Goal: Task Accomplishment & Management: Manage account settings

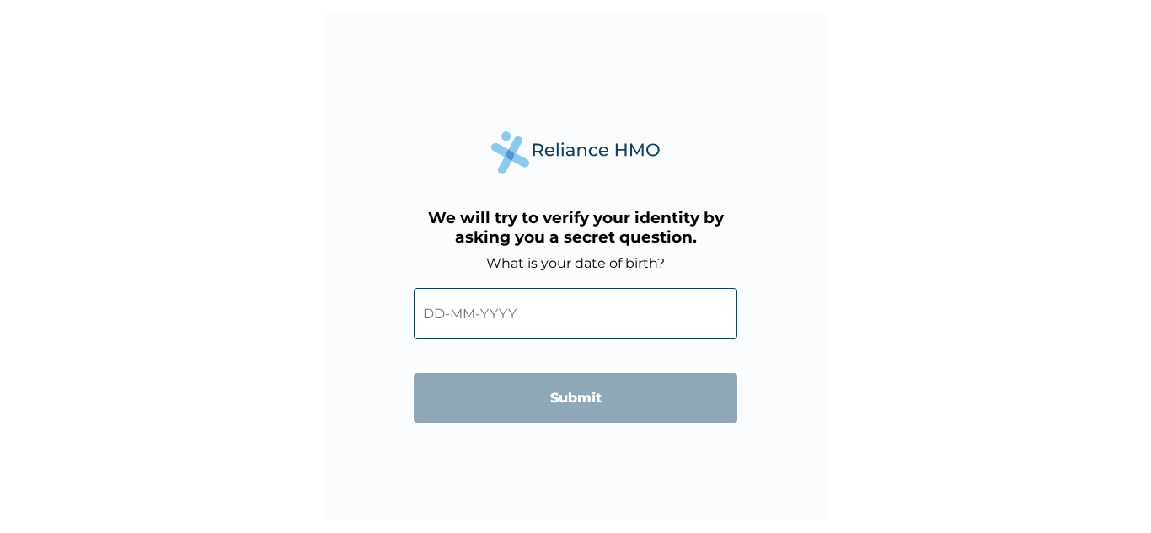
click at [554, 319] on input "text" at bounding box center [576, 313] width 324 height 51
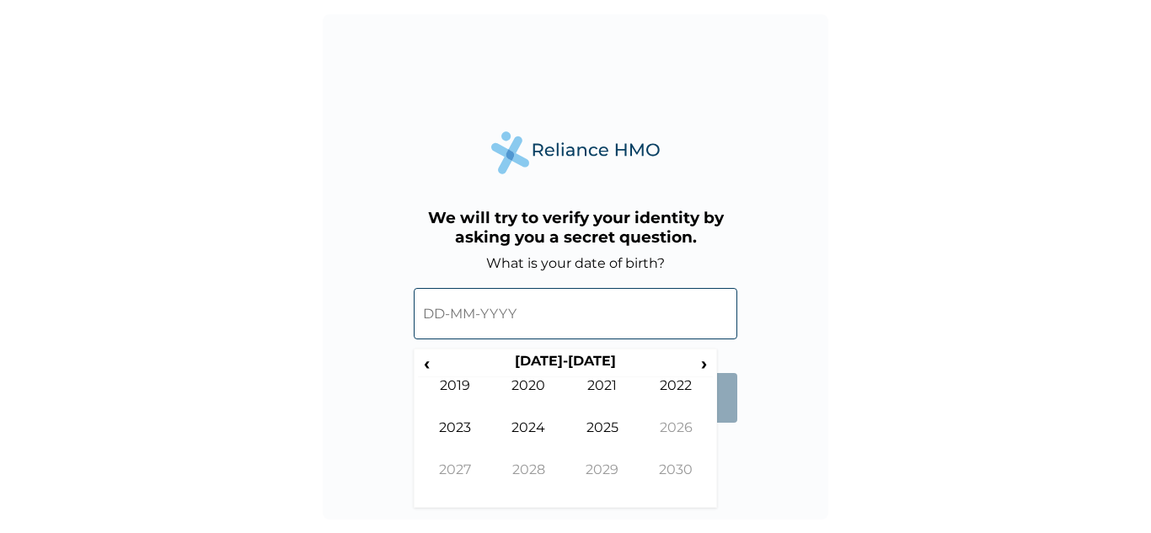
click at [438, 308] on input "text" at bounding box center [576, 313] width 324 height 51
click at [444, 308] on input "text" at bounding box center [576, 313] width 324 height 51
click at [726, 425] on form "What is your date of birth? ‹ 2020-2029 › 2019 2020 2021 2022 2023 2024 2025 20…" at bounding box center [576, 347] width 324 height 185
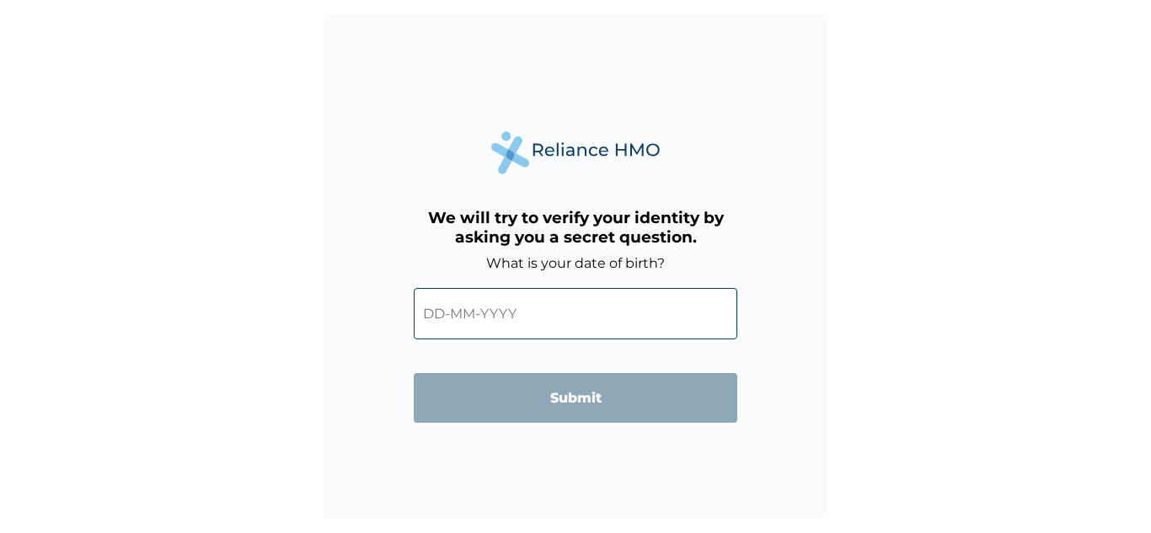
click at [723, 433] on form "What is your date of birth? ‹ 2020-2029 › 2019 2020 2021 2022 2023 2024 2025 20…" at bounding box center [576, 347] width 324 height 185
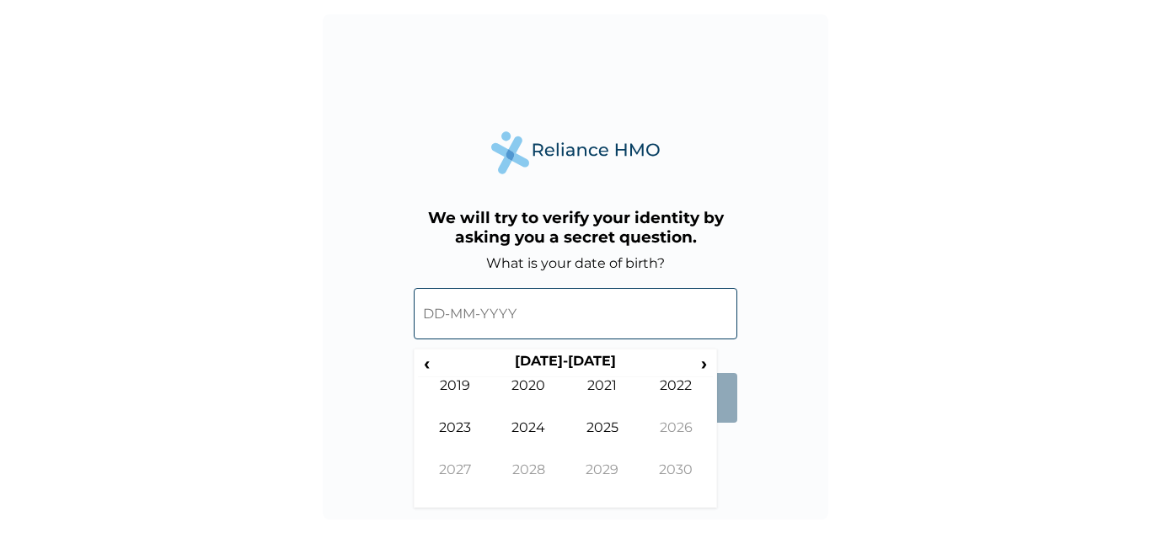
click at [485, 307] on input "text" at bounding box center [576, 313] width 324 height 51
click at [426, 362] on span "‹" at bounding box center [427, 363] width 18 height 21
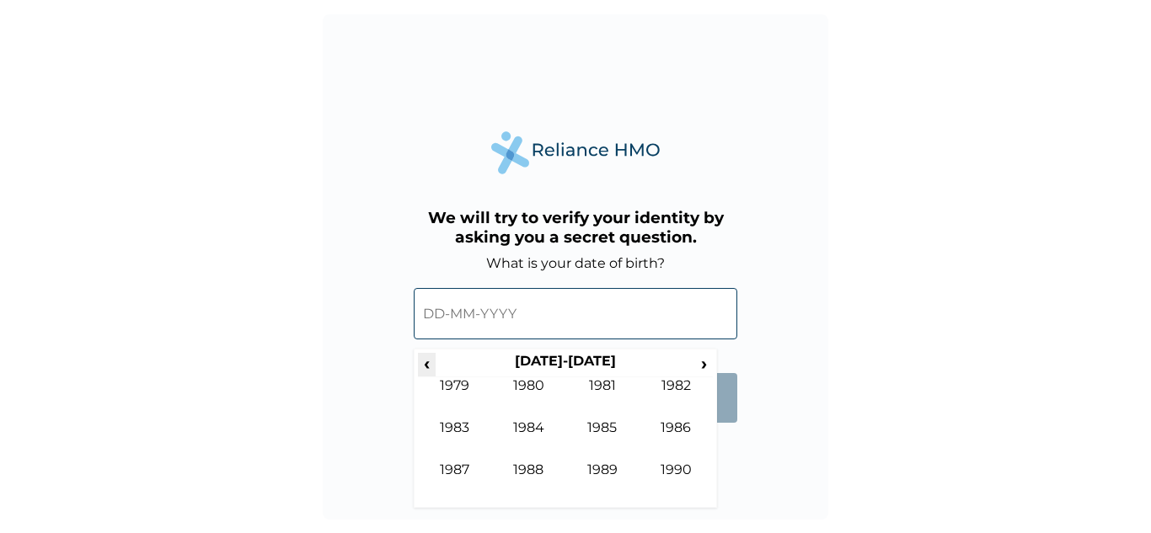
click at [426, 362] on span "‹" at bounding box center [427, 363] width 18 height 21
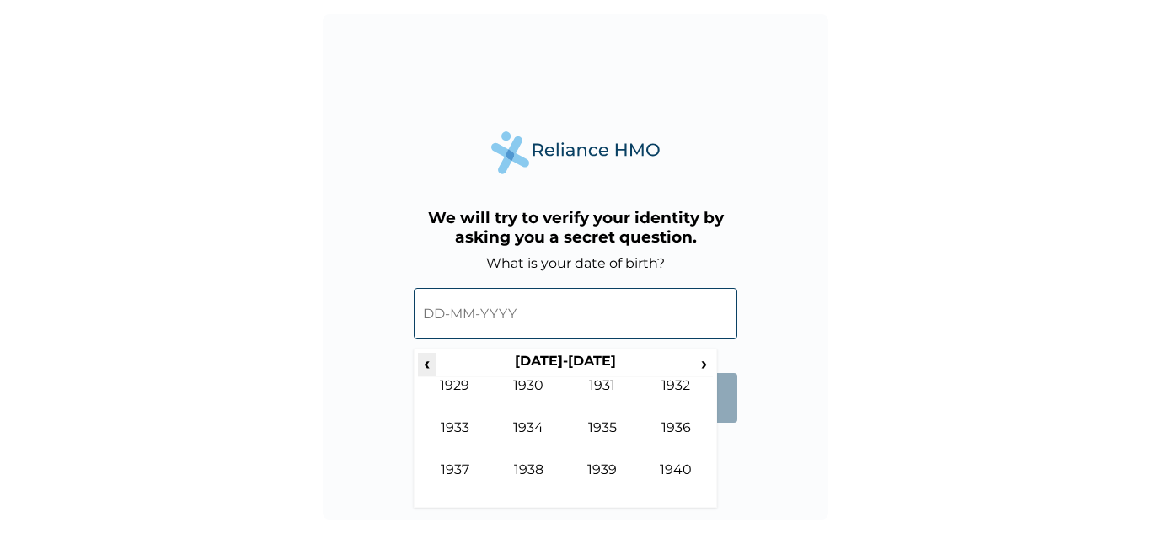
click at [426, 362] on span "‹" at bounding box center [427, 363] width 18 height 21
click at [706, 365] on span "›" at bounding box center [704, 363] width 19 height 21
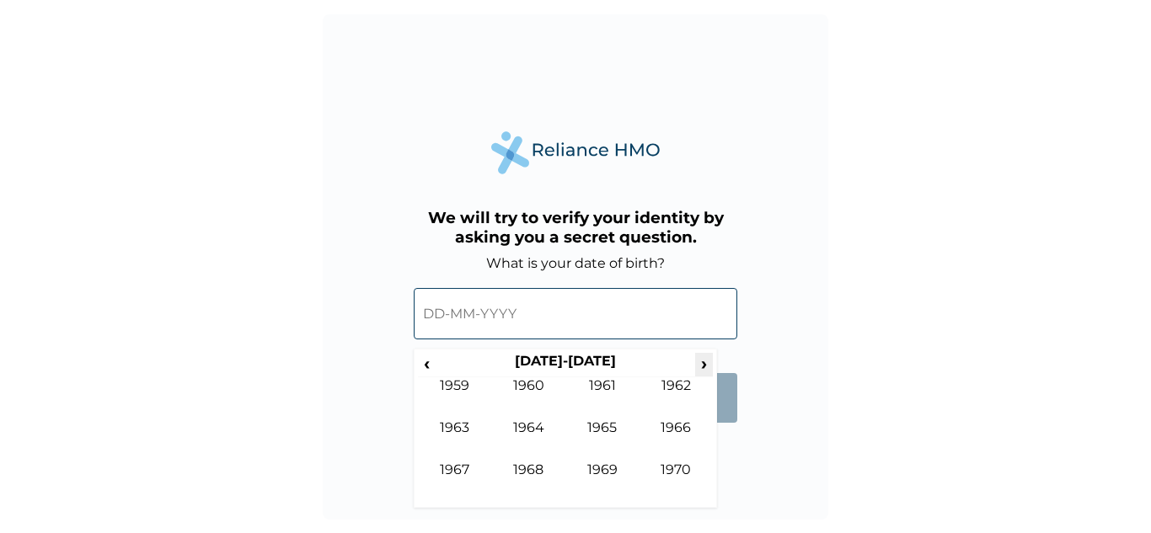
click at [706, 365] on span "›" at bounding box center [704, 363] width 19 height 21
click at [677, 384] on td "1982" at bounding box center [677, 399] width 74 height 42
click at [533, 426] on td "Jun" at bounding box center [529, 441] width 74 height 42
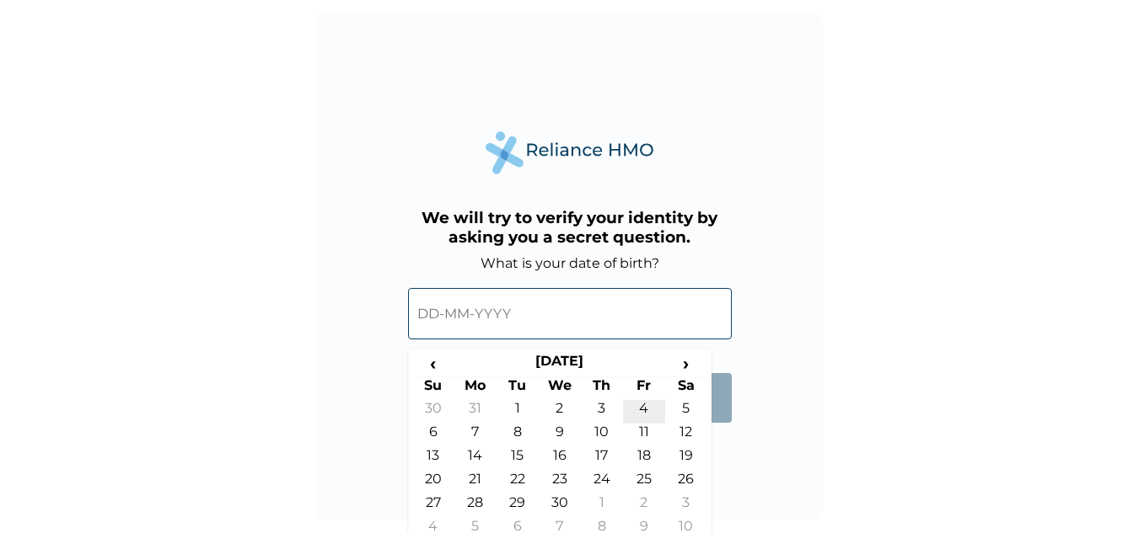
click at [649, 403] on td "4" at bounding box center [644, 412] width 42 height 24
type input "04-06-1982"
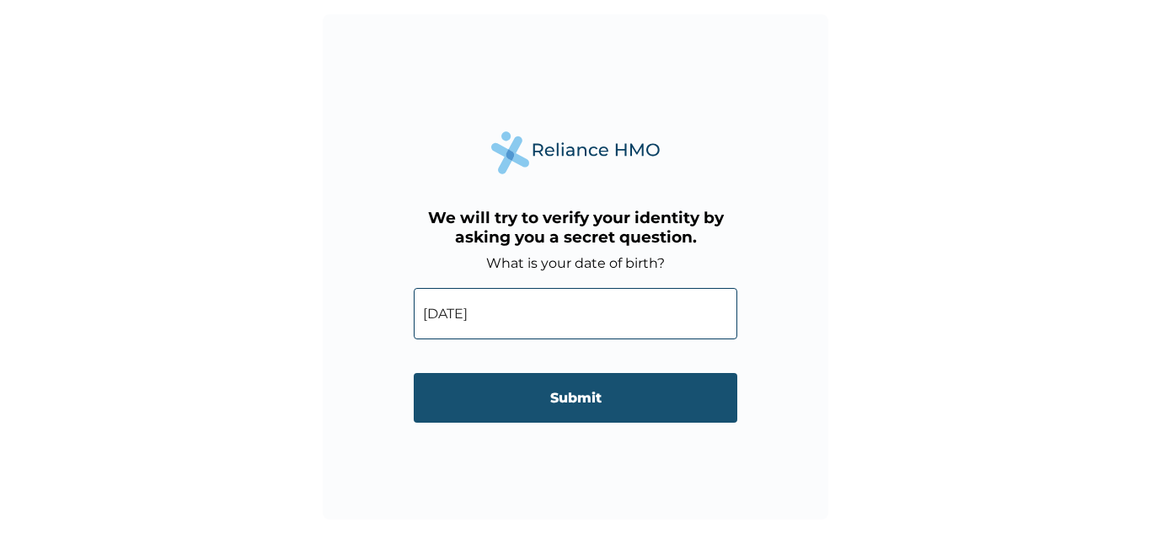
click at [587, 399] on input "Submit" at bounding box center [576, 398] width 324 height 50
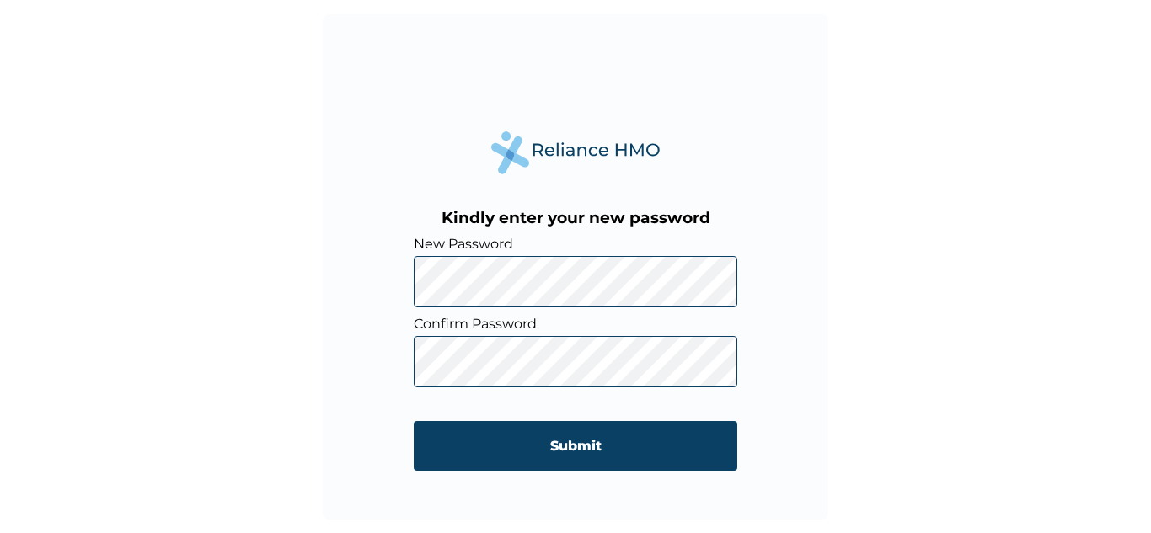
click at [387, 281] on div "Kindly enter your new password New Password Confirm Password Submit" at bounding box center [576, 267] width 506 height 506
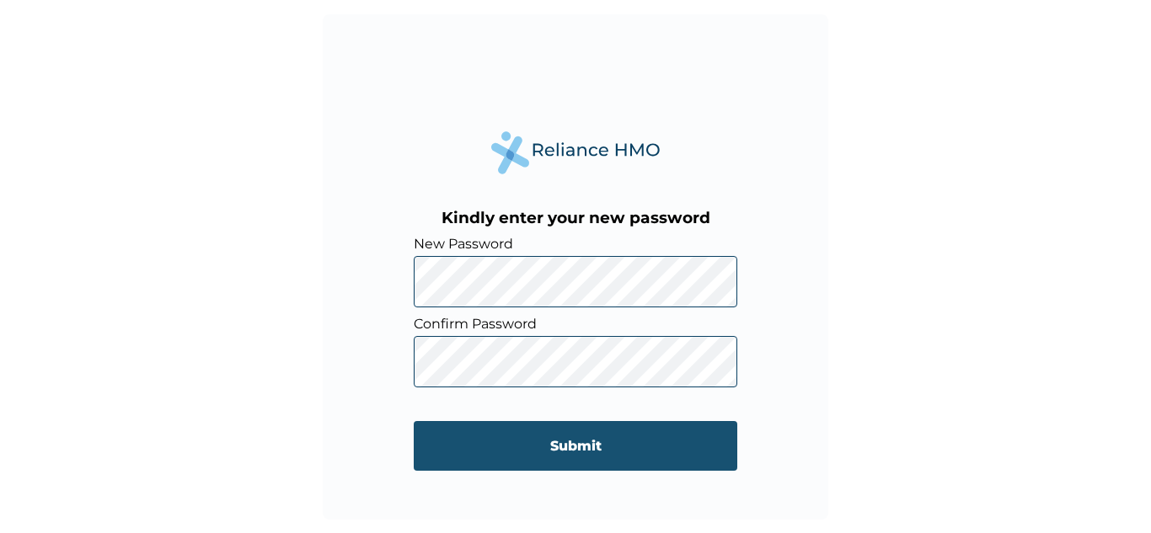
click at [578, 449] on input "Submit" at bounding box center [576, 446] width 324 height 50
